Goal: Task Accomplishment & Management: Manage account settings

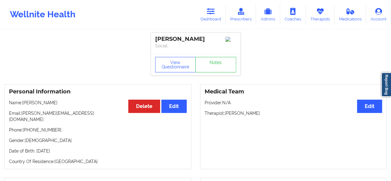
click at [214, 13] on icon at bounding box center [211, 11] width 8 height 7
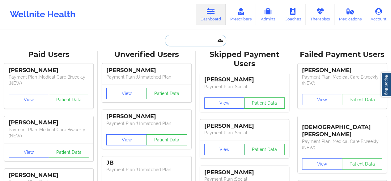
click at [202, 40] on input "text" at bounding box center [195, 41] width 61 height 12
paste input "t.lestrade@gmail.com"
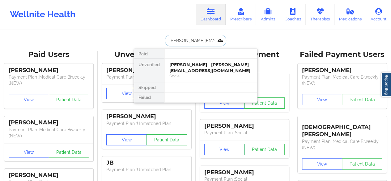
type input "t.lestrade@gmail.com"
click at [205, 67] on div "Trishay Lestrade - t.lestrade@gmail.com" at bounding box center [210, 67] width 83 height 11
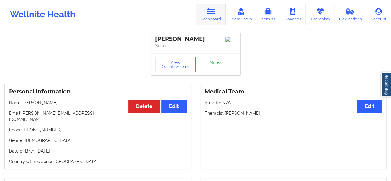
click at [219, 10] on link "Dashboard" at bounding box center [211, 14] width 30 height 20
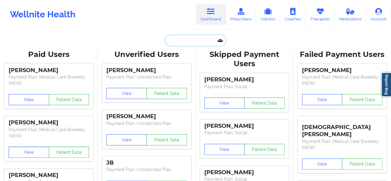
click at [197, 41] on input "text" at bounding box center [195, 41] width 61 height 12
paste input "DARLINELORTHE17@GMAIL.COM"
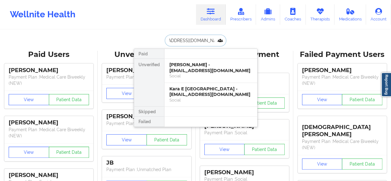
type input "DARLINELORTHE17@GMAIL.COM"
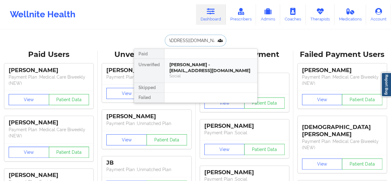
click at [193, 67] on div "[PERSON_NAME] - [EMAIL_ADDRESS][DOMAIN_NAME]" at bounding box center [210, 67] width 83 height 11
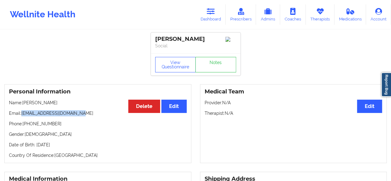
drag, startPoint x: 23, startPoint y: 114, endPoint x: 91, endPoint y: 114, distance: 68.3
click at [91, 114] on p "Email: darlinelorthe17@gmail.com" at bounding box center [98, 113] width 178 height 6
copy p "darlinelorthe17@gmail.com"
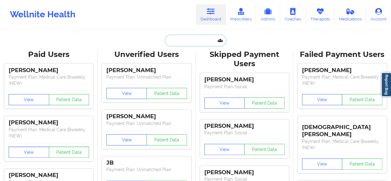
click at [200, 38] on input "text" at bounding box center [195, 41] width 61 height 12
paste input "[PERSON_NAME]"
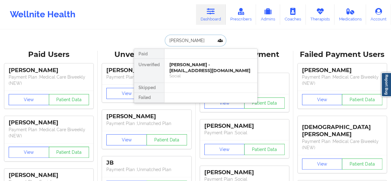
scroll to position [0, 2]
type input "[PERSON_NAME]"
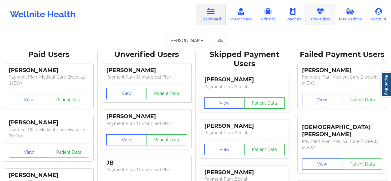
scroll to position [0, 0]
click at [319, 16] on link "Therapists" at bounding box center [320, 14] width 29 height 20
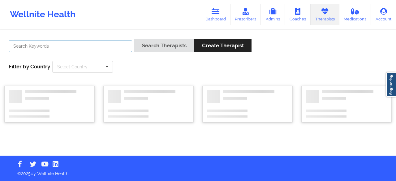
click at [90, 49] on input "text" at bounding box center [70, 46] width 123 height 12
paste input "[PERSON_NAME]"
click at [134, 39] on button "Search Therapists" at bounding box center [164, 45] width 60 height 13
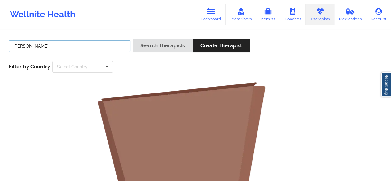
type input "[PERSON_NAME]"
click at [133, 39] on button "Search Therapists" at bounding box center [163, 45] width 60 height 13
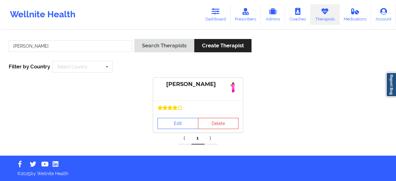
click at [199, 88] on div "[PERSON_NAME]" at bounding box center [197, 84] width 81 height 7
click at [196, 87] on div "[PERSON_NAME]" at bounding box center [197, 84] width 81 height 7
click at [180, 124] on link "Edit" at bounding box center [177, 123] width 41 height 11
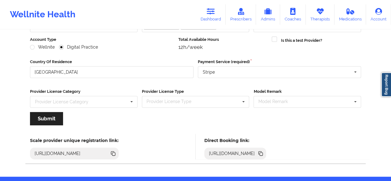
scroll to position [96, 0]
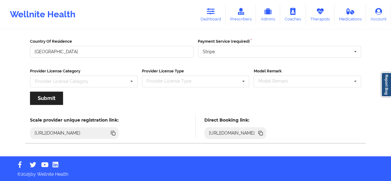
click at [263, 134] on icon at bounding box center [261, 133] width 3 height 3
click at [123, 50] on input "[GEOGRAPHIC_DATA]" at bounding box center [112, 52] width 164 height 12
click at [324, 15] on link "Therapists" at bounding box center [320, 14] width 29 height 20
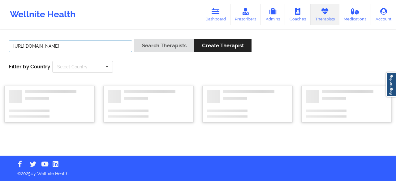
click at [120, 47] on input "[URL][DOMAIN_NAME]" at bounding box center [70, 46] width 123 height 12
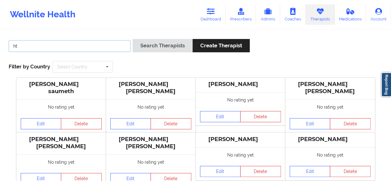
type input "h"
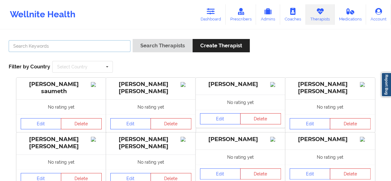
type input "V"
paste input "[PERSON_NAME]"
click at [133, 39] on button "Search Therapists" at bounding box center [163, 45] width 60 height 13
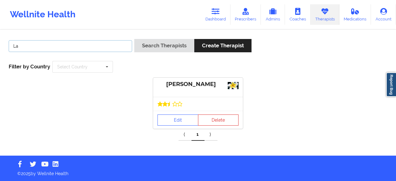
type input "L"
paste input "[PERSON_NAME]"
type input "[PERSON_NAME]"
click at [134, 39] on button "Search Therapists" at bounding box center [164, 45] width 60 height 13
click at [187, 122] on link "Edit" at bounding box center [177, 119] width 41 height 11
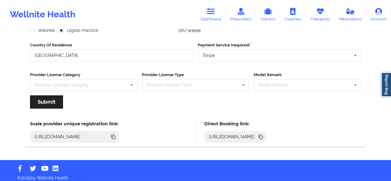
scroll to position [96, 0]
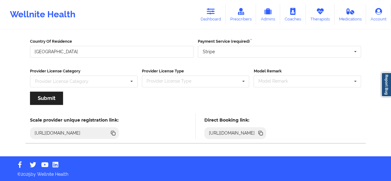
click at [263, 134] on icon at bounding box center [261, 133] width 3 height 3
click at [322, 19] on link "Therapists" at bounding box center [320, 14] width 29 height 20
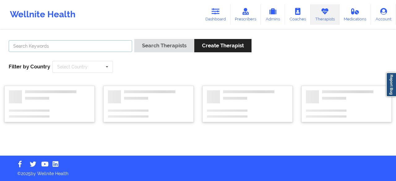
click at [88, 49] on input "text" at bounding box center [70, 46] width 123 height 12
paste input "[PERSON_NAME]"
click at [134, 39] on button "Search Therapists" at bounding box center [164, 45] width 60 height 13
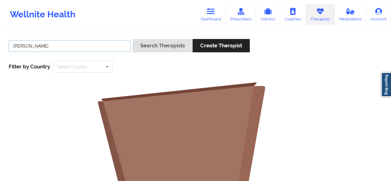
click at [88, 49] on input "[PERSON_NAME]" at bounding box center [70, 46] width 122 height 12
click at [133, 39] on button "Search Therapists" at bounding box center [163, 45] width 60 height 13
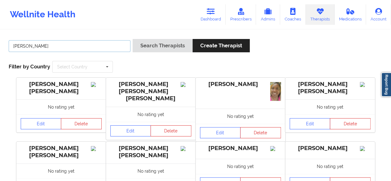
paste input "[PERSON_NAME]"
click at [133, 39] on button "Search Therapists" at bounding box center [163, 45] width 60 height 13
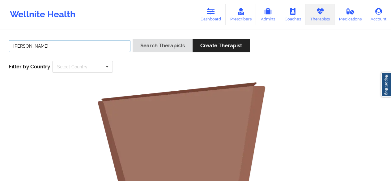
click at [52, 45] on input "[PERSON_NAME]" at bounding box center [70, 46] width 122 height 12
click at [133, 39] on button "Search Therapists" at bounding box center [163, 45] width 60 height 13
click at [52, 45] on input "[PERSON_NAME]" at bounding box center [70, 46] width 122 height 12
type input "A"
click at [83, 48] on input "text" at bounding box center [70, 46] width 122 height 12
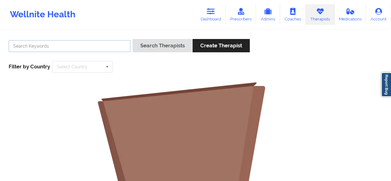
paste input "[PERSON_NAME]"
type input "[PERSON_NAME]"
click at [133, 39] on button "Search Therapists" at bounding box center [163, 45] width 60 height 13
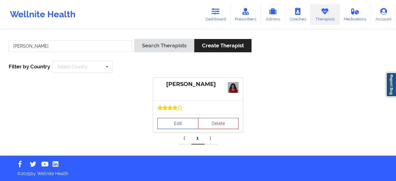
click at [177, 119] on link "Edit" at bounding box center [177, 123] width 41 height 11
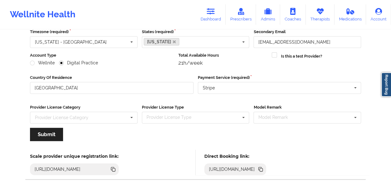
scroll to position [96, 0]
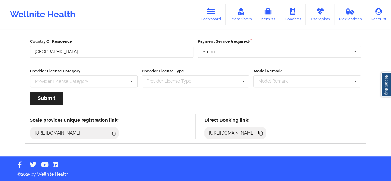
click at [263, 133] on icon at bounding box center [261, 133] width 3 height 3
